Goal: Transaction & Acquisition: Download file/media

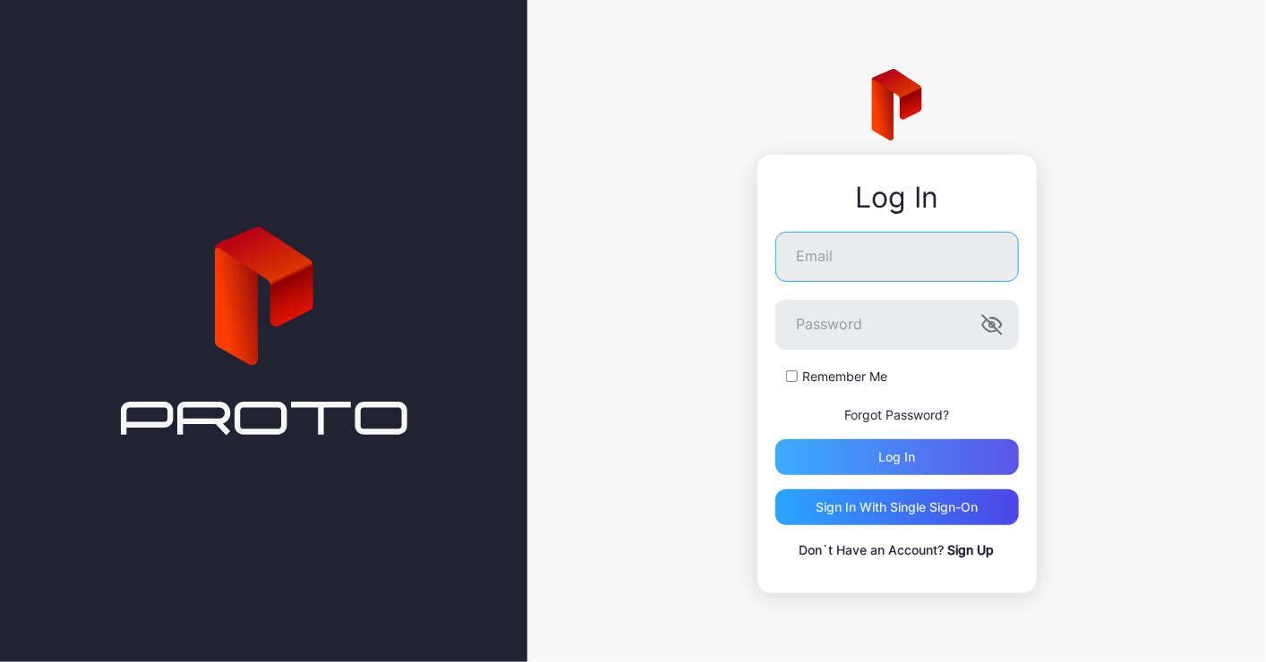
type input "**********"
click at [945, 465] on div "Log in" at bounding box center [896, 457] width 243 height 36
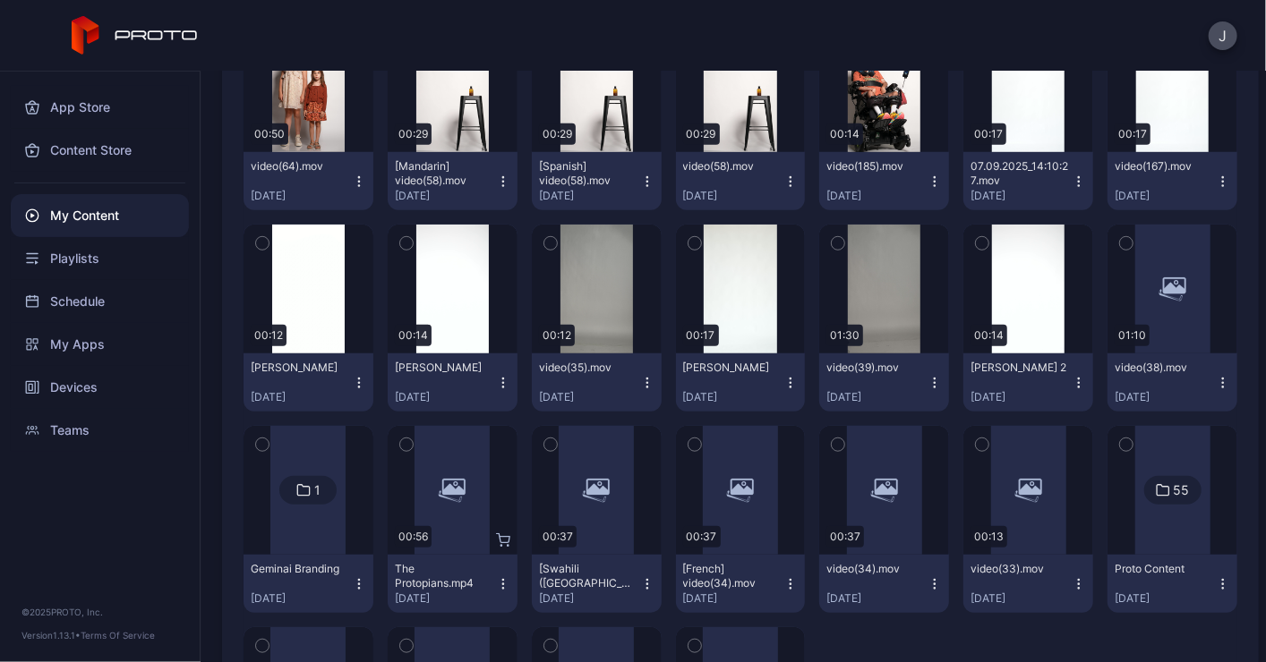
scroll to position [905, 0]
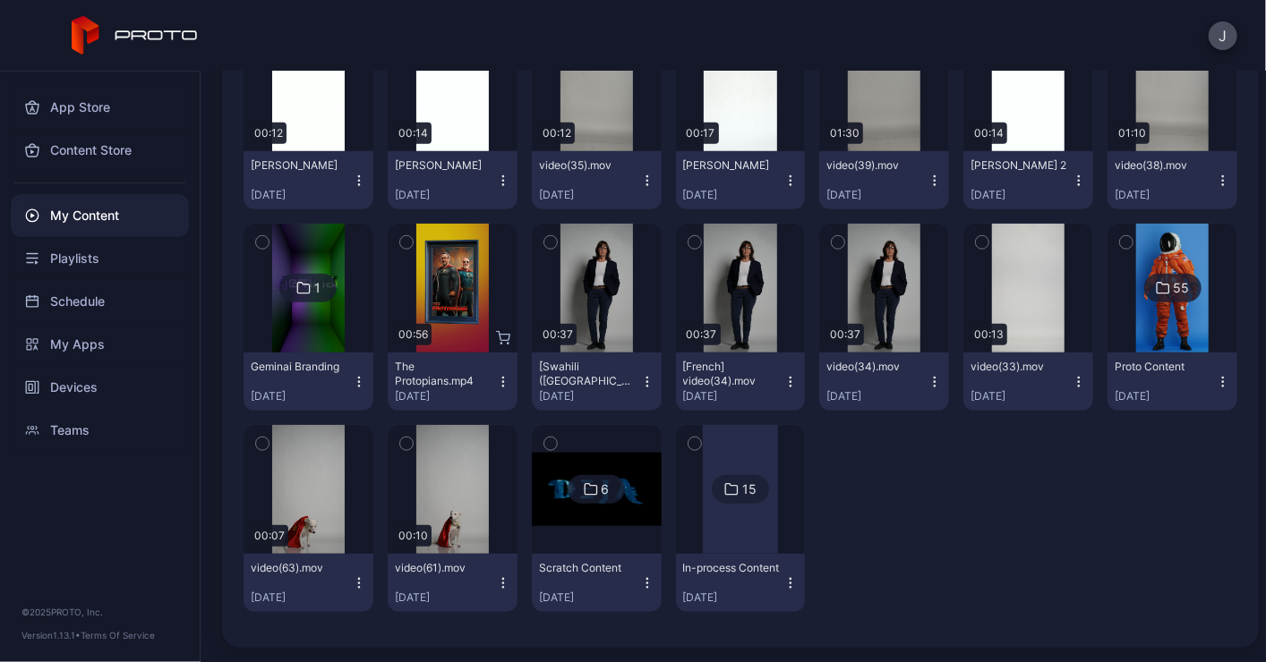
click at [703, 548] on div at bounding box center [740, 489] width 75 height 129
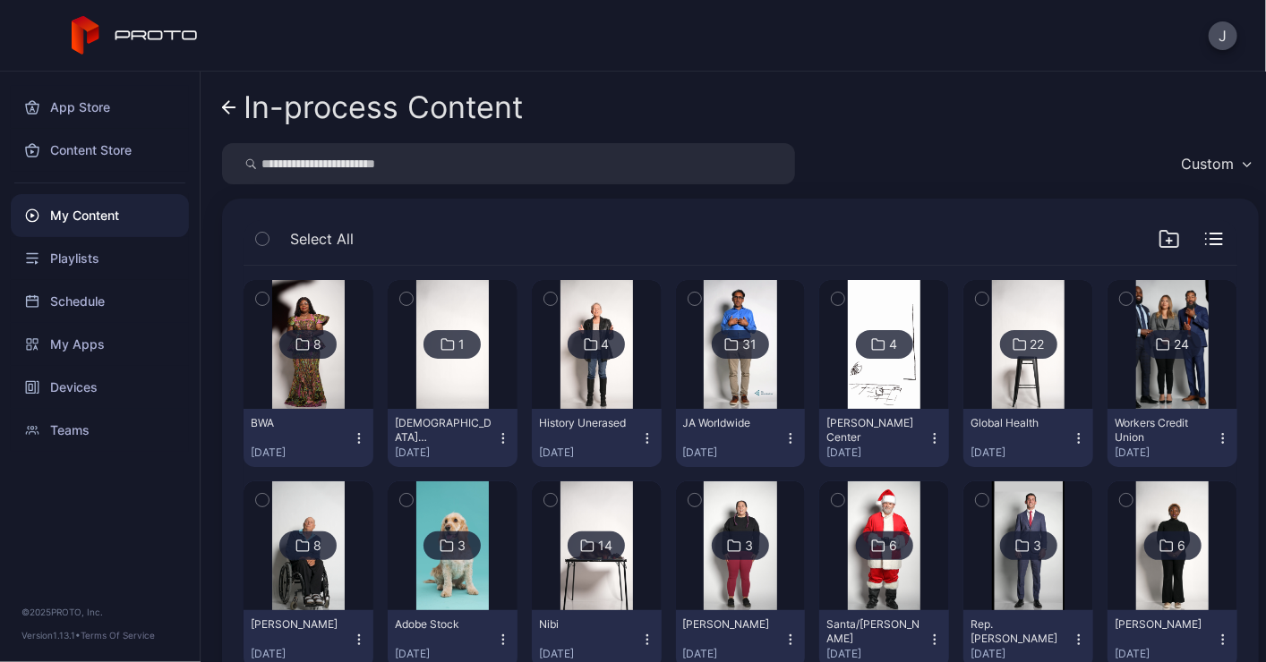
click at [322, 388] on img at bounding box center [308, 344] width 72 height 129
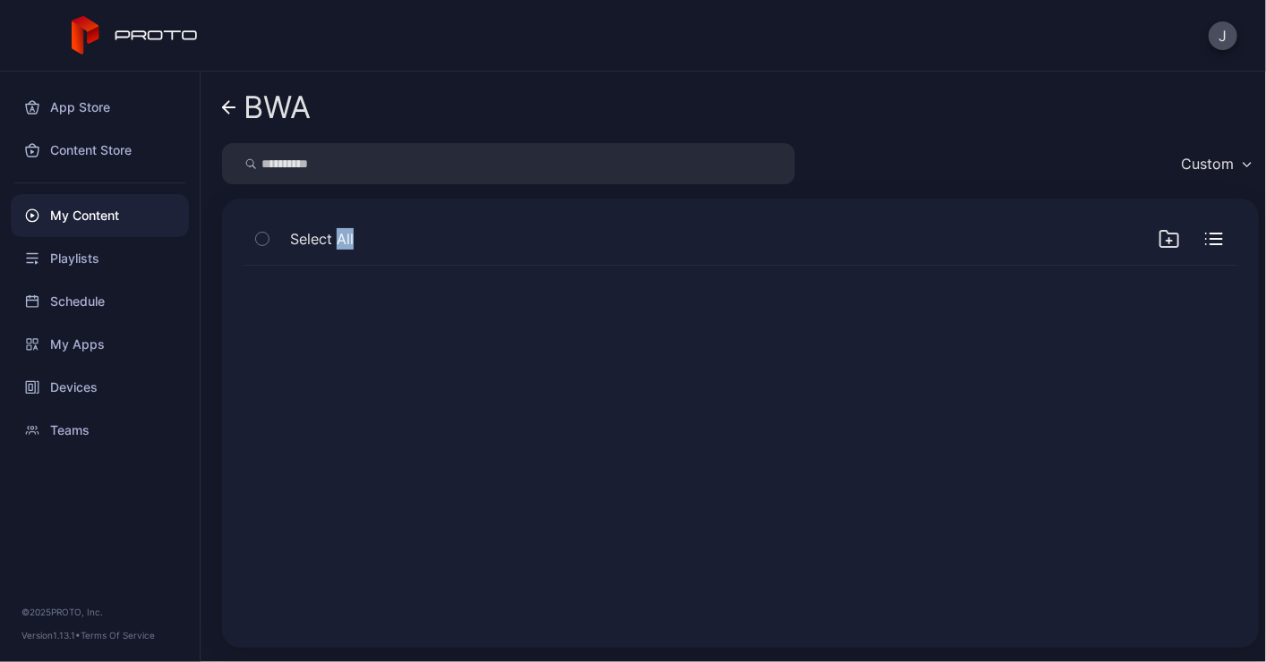
click at [322, 388] on div at bounding box center [740, 446] width 1022 height 389
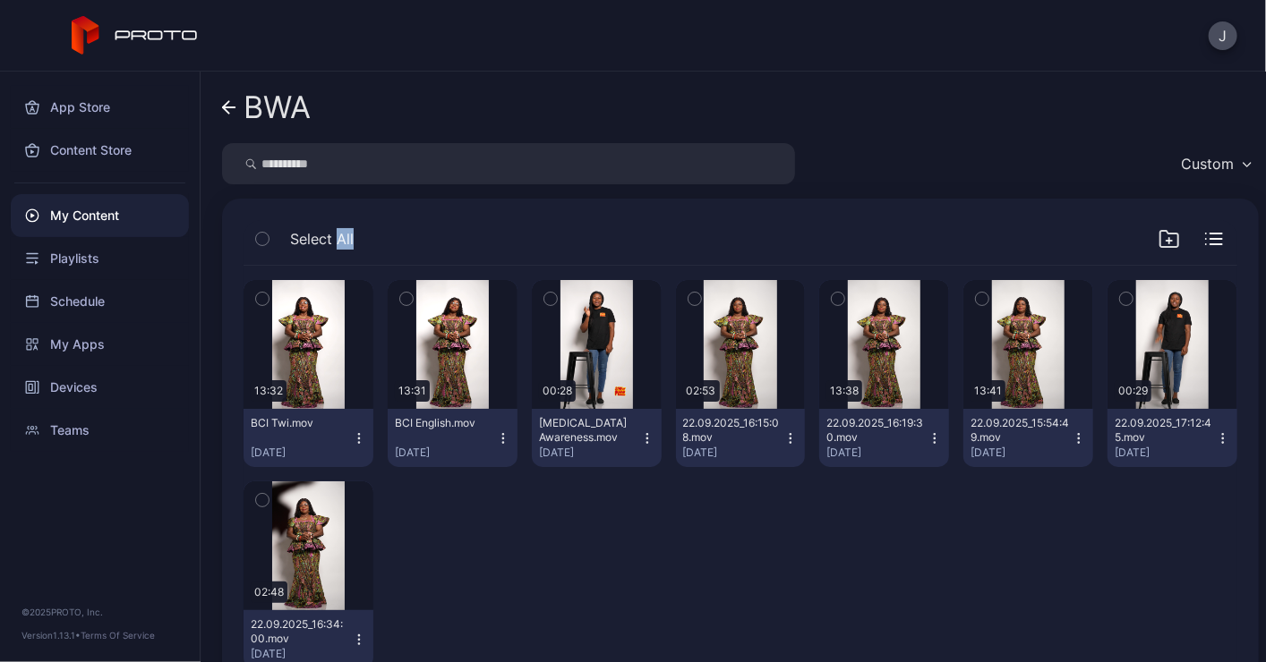
click at [510, 438] on icon "button" at bounding box center [503, 438] width 14 height 14
click at [366, 439] on icon "button" at bounding box center [359, 438] width 14 height 14
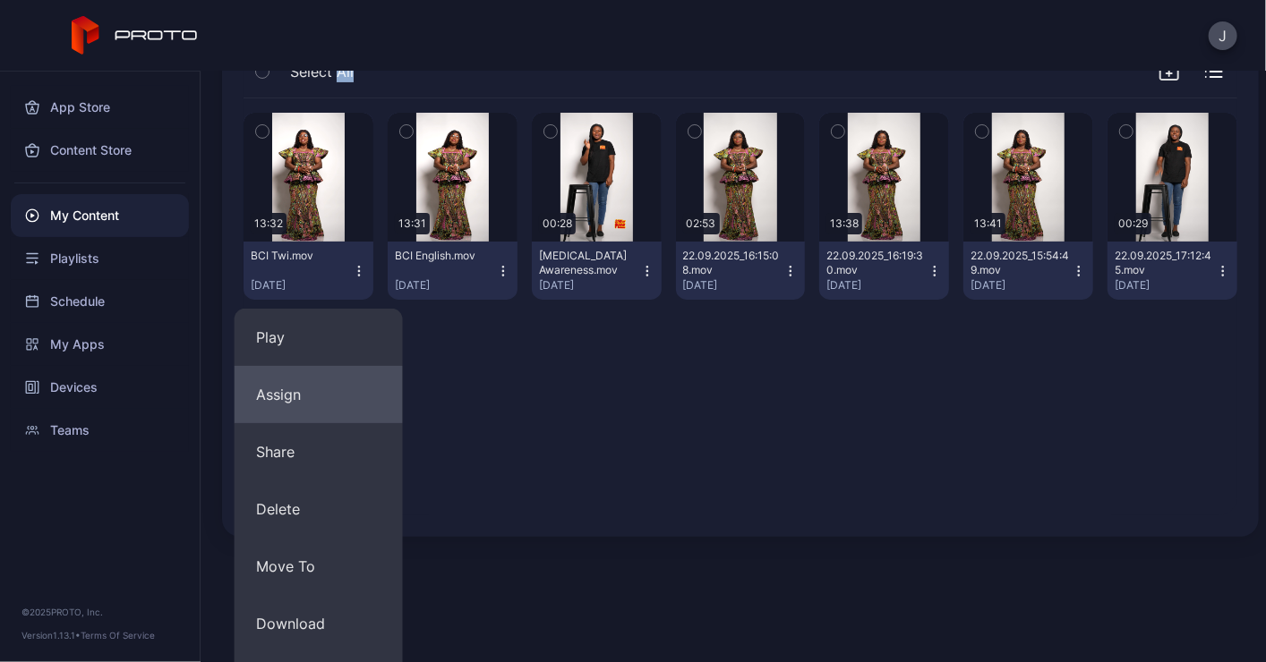
scroll to position [186, 0]
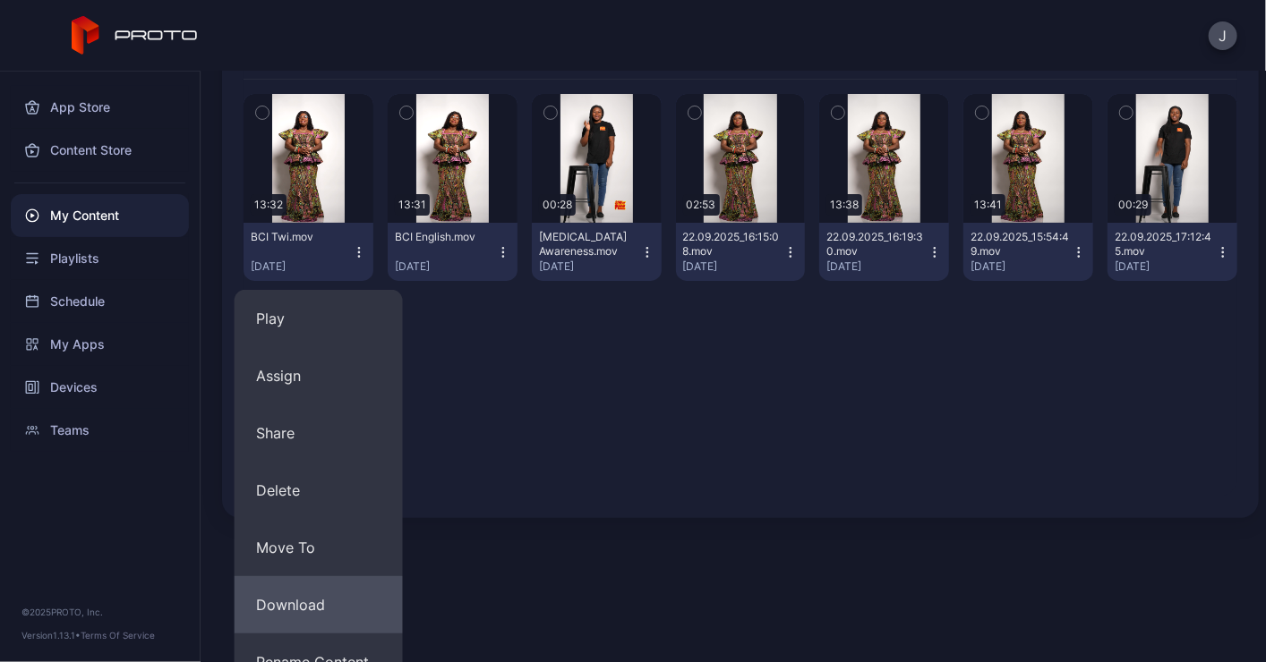
click at [294, 614] on button "Download" at bounding box center [318, 604] width 168 height 57
